Goal: Task Accomplishment & Management: Use online tool/utility

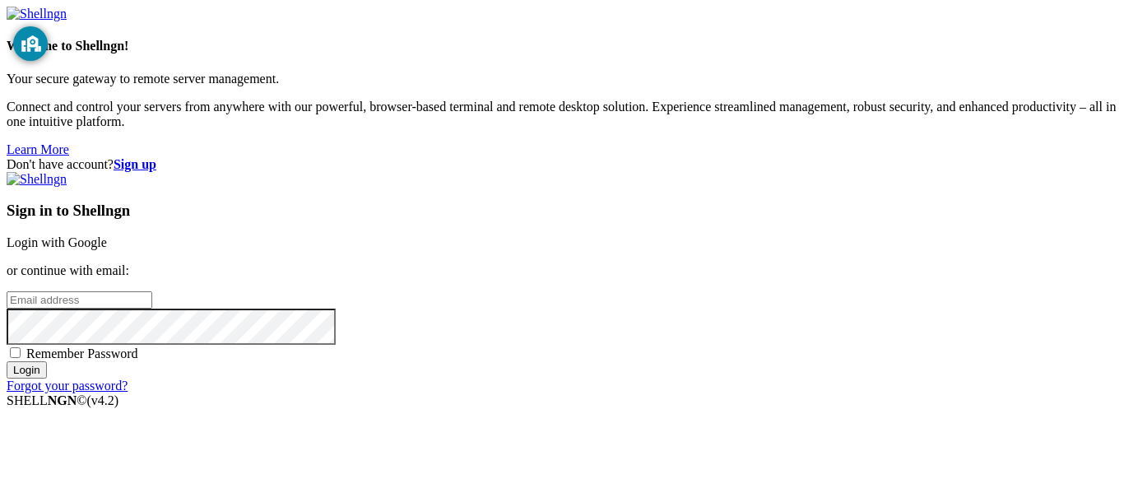
click at [107, 235] on link "Login with Google" at bounding box center [57, 242] width 100 height 14
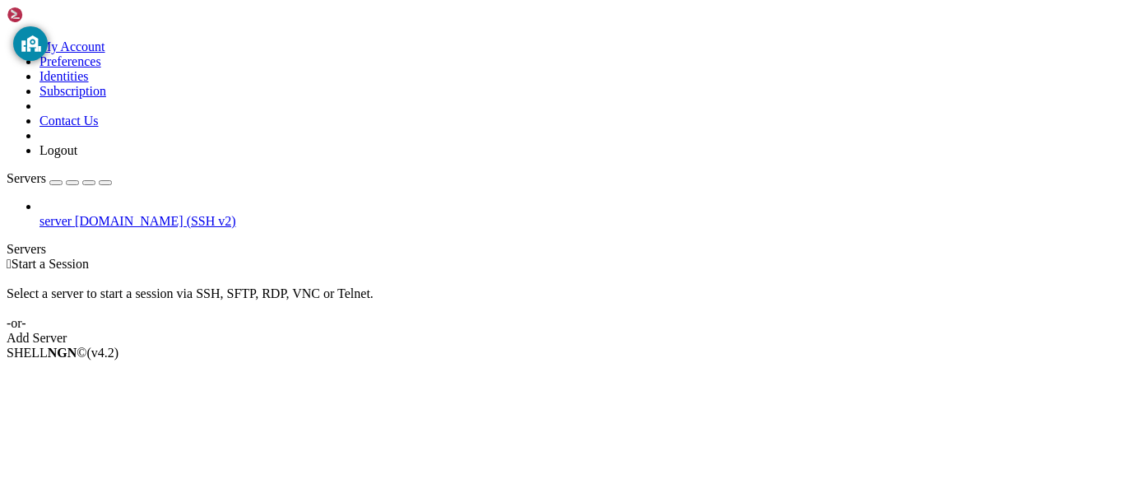
click at [72, 214] on span "server" at bounding box center [56, 221] width 32 height 14
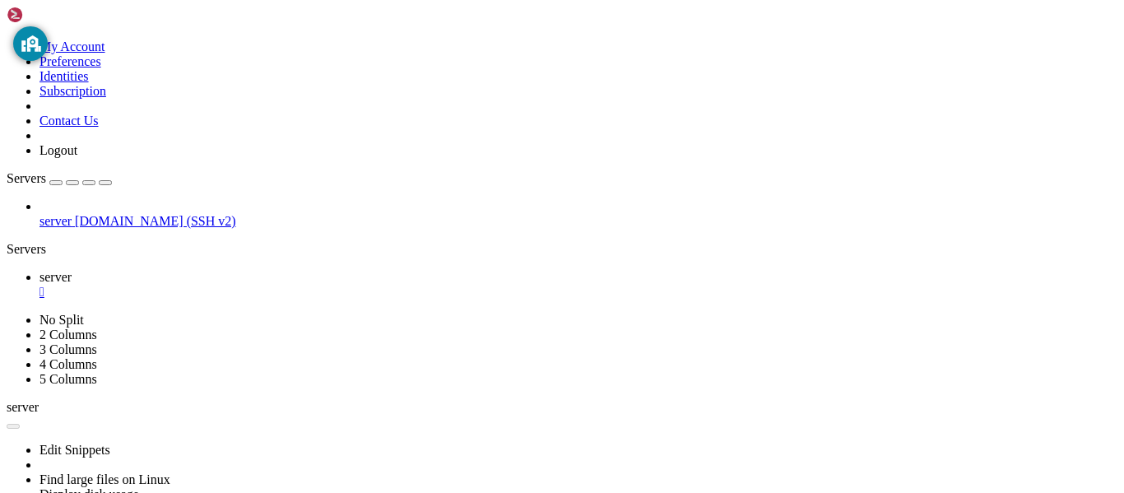
drag, startPoint x: 224, startPoint y: 656, endPoint x: 259, endPoint y: 676, distance: 40.5
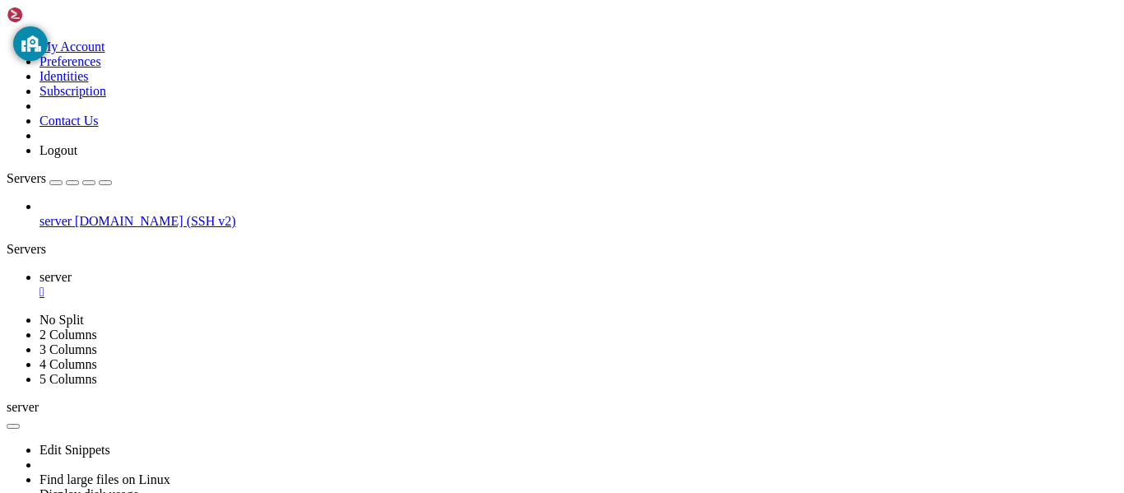
drag, startPoint x: 771, startPoint y: 923, endPoint x: 12, endPoint y: 898, distance: 759.3
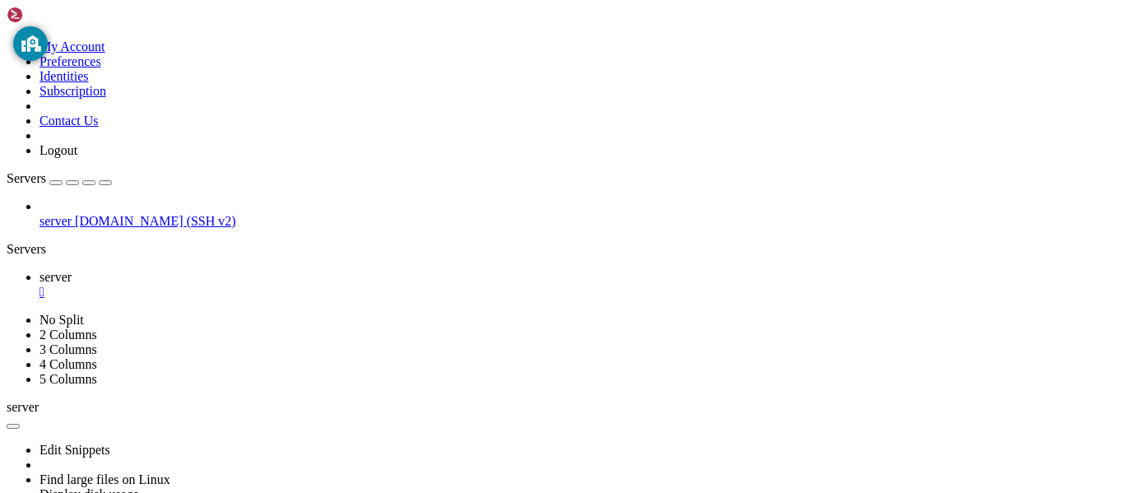
click at [45, 229] on div "server [DOMAIN_NAME] (SSH v2)" at bounding box center [562, 214] width 1111 height 30
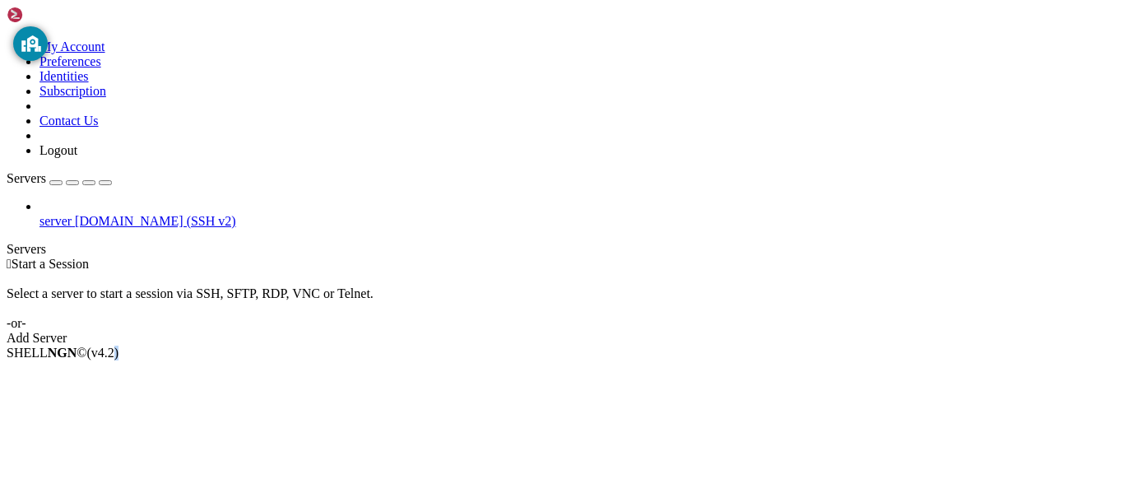
click at [47, 95] on div "Information on this screen can be visible to the school to help keep you secure…" at bounding box center [30, 97] width 35 height 168
click at [64, 214] on span "server" at bounding box center [56, 221] width 32 height 14
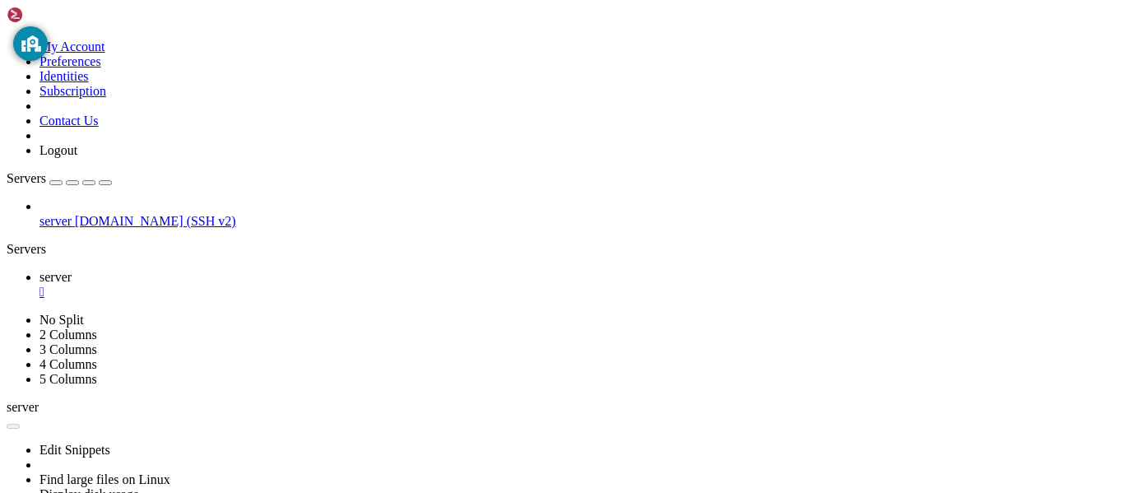
drag, startPoint x: 542, startPoint y: 926, endPoint x: 16, endPoint y: 899, distance: 526.7
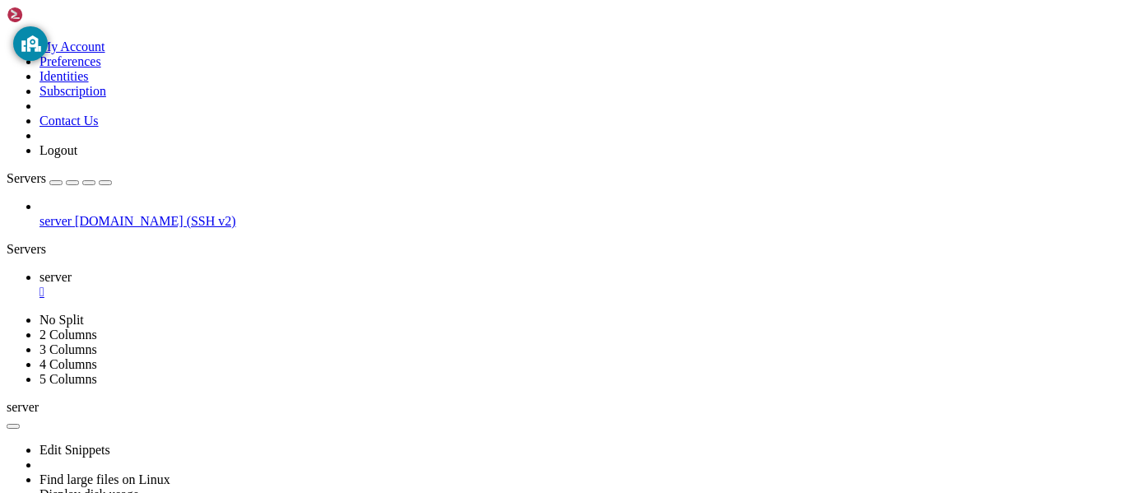
drag, startPoint x: 14, startPoint y: 900, endPoint x: 69, endPoint y: 939, distance: 67.4
click at [13, 426] on b "button" at bounding box center [13, 426] width 0 height 0
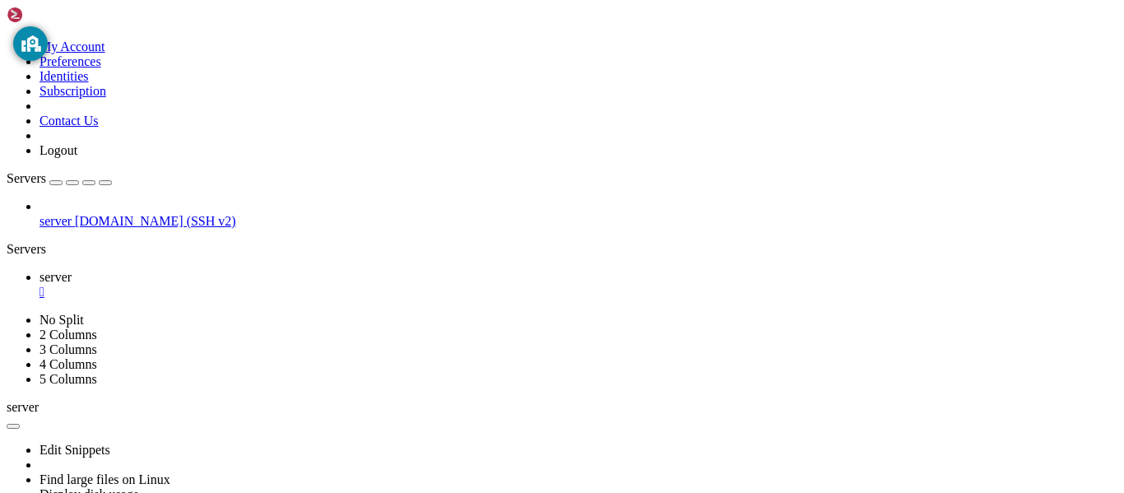
click at [7, 40] on link at bounding box center [7, 40] width 0 height 0
click at [101, 68] on link "Preferences" at bounding box center [71, 61] width 62 height 14
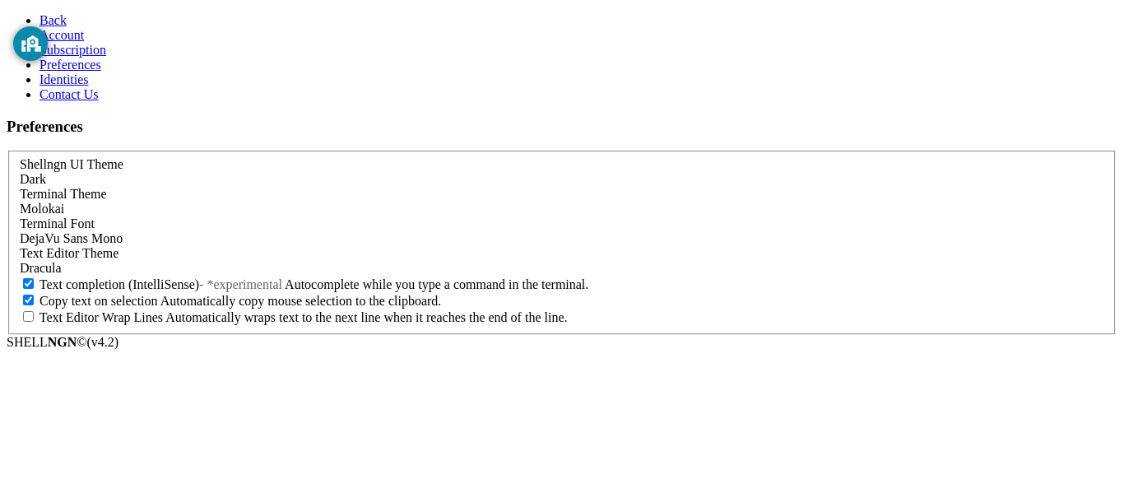
scroll to position [86, 0]
click at [18, 14] on div "Information on this screen can be visible to the school to help keep you secure…" at bounding box center [30, 97] width 35 height 168
click at [40, 13] on link "Back" at bounding box center [53, 20] width 27 height 14
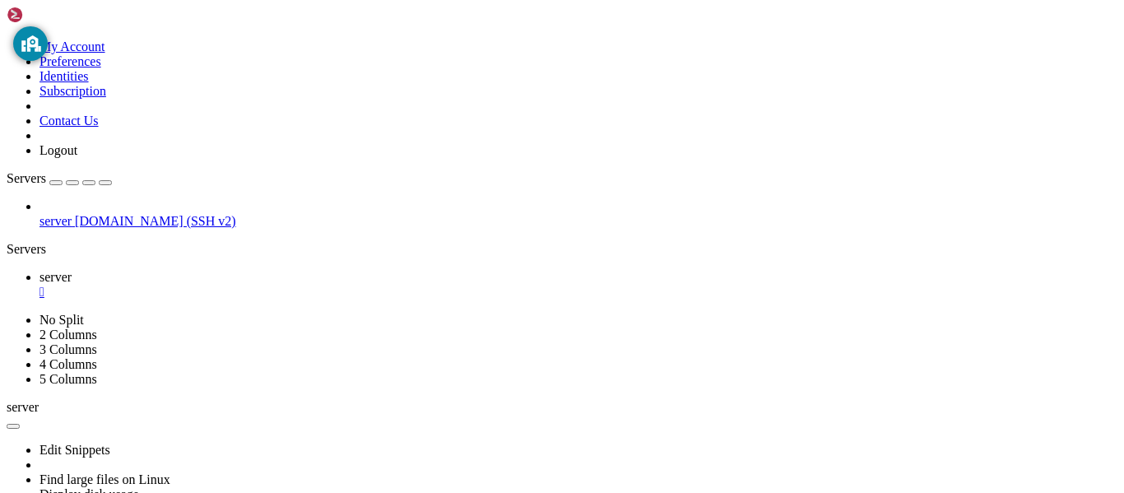
scroll to position [112, 0]
